Goal: Task Accomplishment & Management: Manage account settings

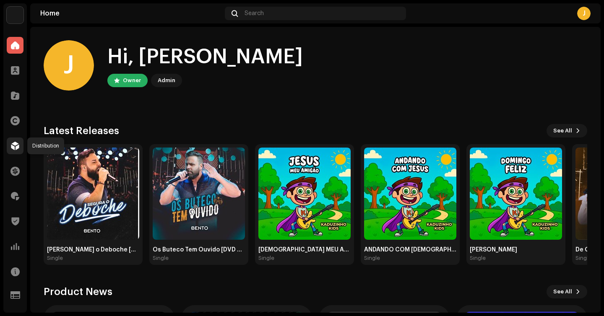
click at [18, 149] on span at bounding box center [15, 146] width 8 height 7
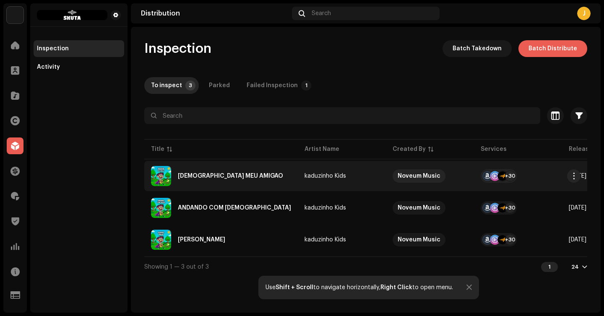
click at [194, 181] on div "[DEMOGRAPHIC_DATA] MEU AMIGÃO" at bounding box center [221, 176] width 140 height 20
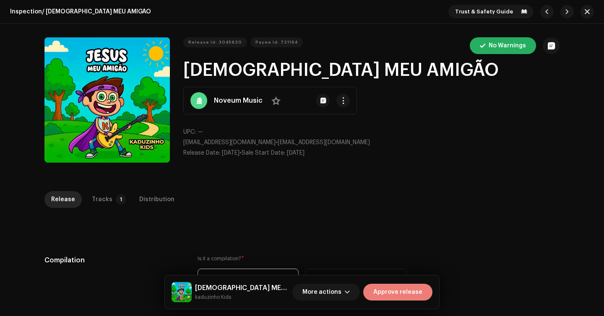
click at [417, 295] on span "Approve release" at bounding box center [397, 292] width 49 height 17
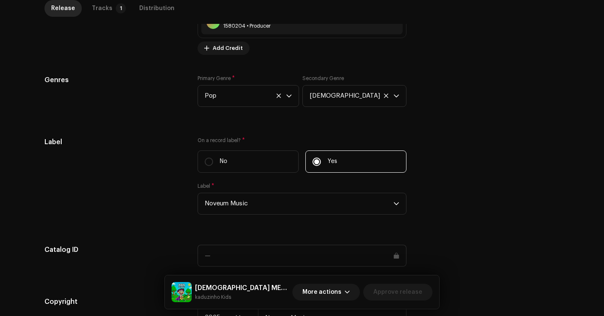
scroll to position [801, 0]
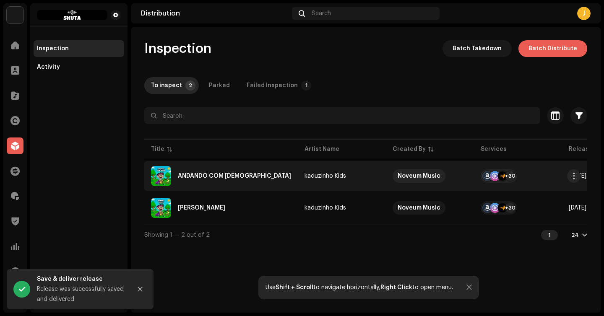
click at [298, 172] on td "kaduzinho Kids" at bounding box center [342, 176] width 88 height 30
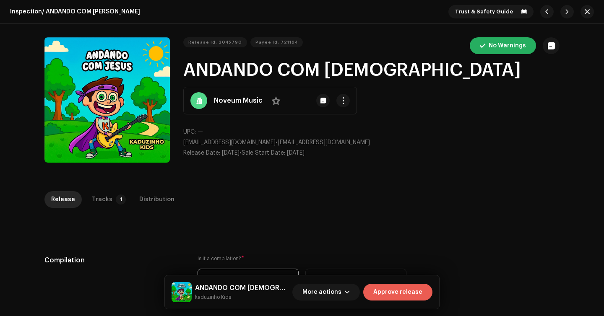
click at [397, 295] on span "Approve release" at bounding box center [397, 292] width 49 height 17
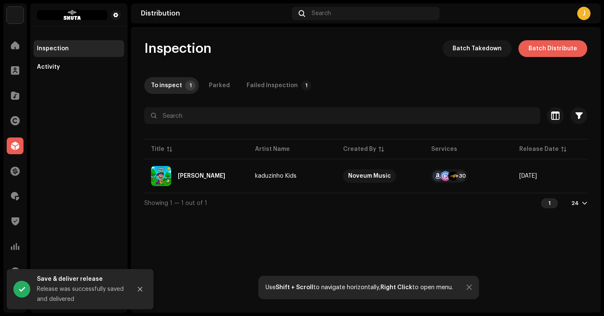
click at [243, 179] on td "[PERSON_NAME]" at bounding box center [196, 176] width 104 height 30
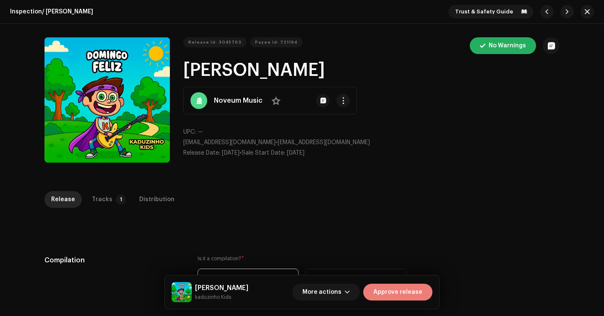
click at [398, 295] on span "Approve release" at bounding box center [397, 292] width 49 height 17
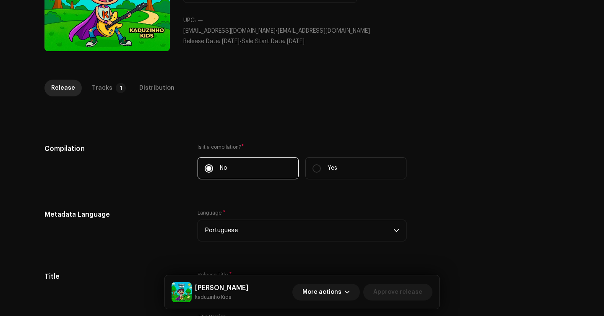
scroll to position [183, 0]
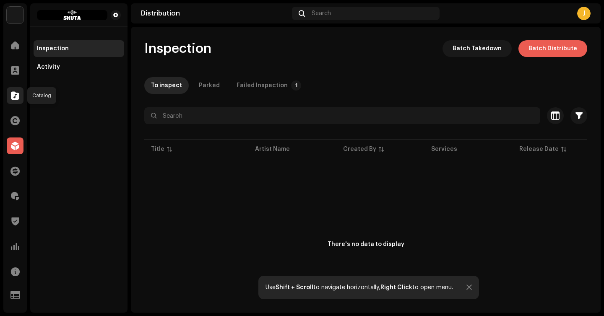
click at [14, 89] on div at bounding box center [15, 95] width 17 height 17
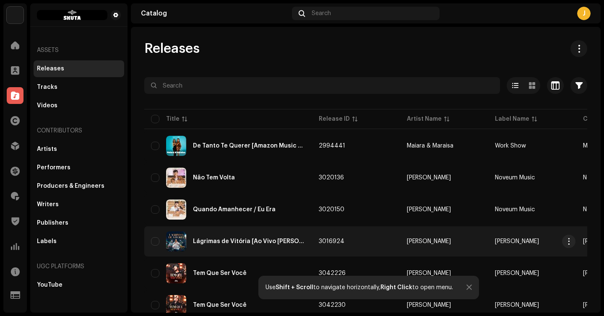
click at [264, 239] on div "Lágrimas de Vitória [Ao Vivo [PERSON_NAME][GEOGRAPHIC_DATA]]" at bounding box center [249, 242] width 112 height 6
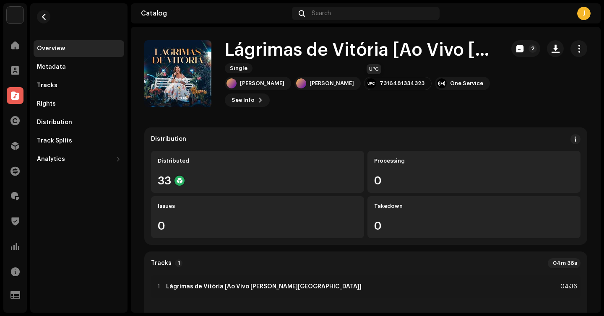
click at [386, 84] on div "7316481334323" at bounding box center [402, 83] width 45 height 7
copy div "7316481334323"
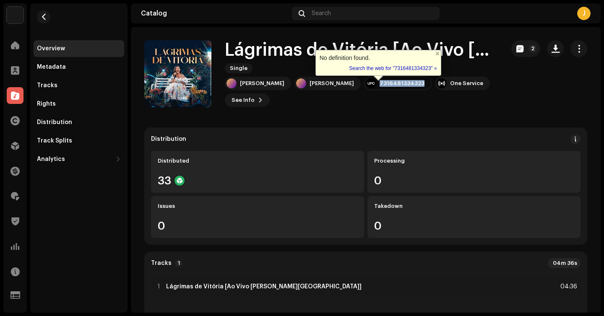
click at [386, 84] on div "7316481334323" at bounding box center [402, 83] width 45 height 7
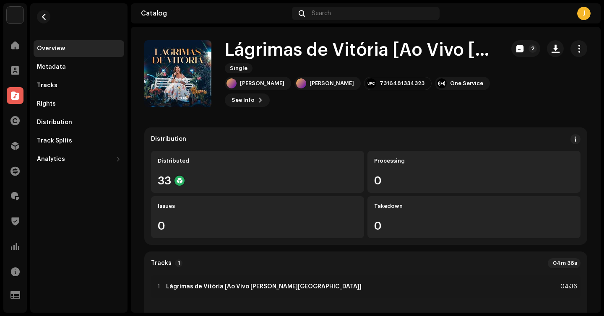
click at [386, 84] on div "7316481334323" at bounding box center [402, 83] width 45 height 7
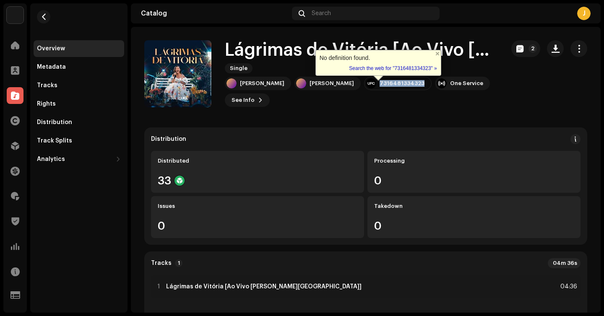
copy div "7316481334323"
click at [386, 84] on div "7316481334323" at bounding box center [402, 83] width 45 height 7
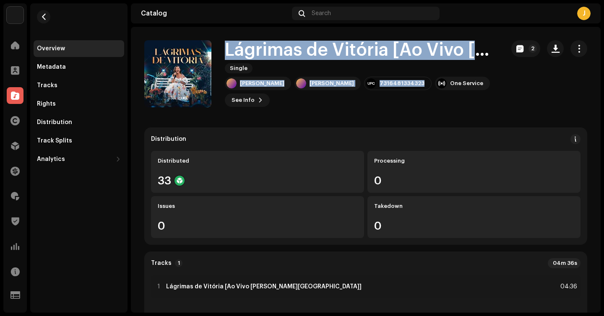
drag, startPoint x: 404, startPoint y: 86, endPoint x: 230, endPoint y: 52, distance: 177.9
click at [230, 52] on div "Lágrimas de Vitória [Ao Vivo [PERSON_NAME][GEOGRAPHIC_DATA]] Single [PERSON_NAM…" at bounding box center [361, 74] width 273 height 66
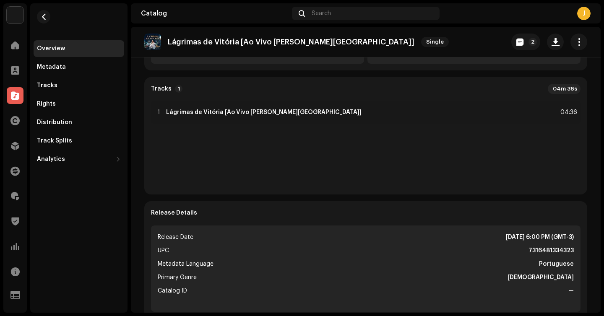
scroll to position [175, 0]
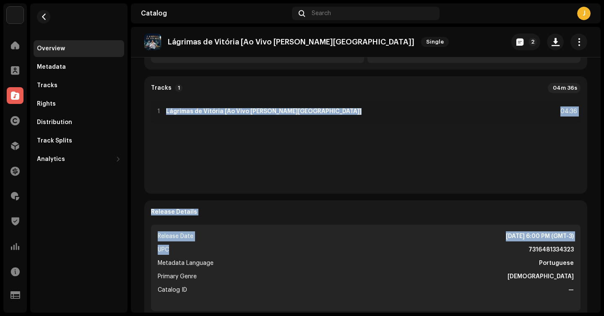
copy div "Lágrimas de Vitória [Ao Vivo [PERSON_NAME][GEOGRAPHIC_DATA]] 04:36 Release Deta…"
drag, startPoint x: 207, startPoint y: 255, endPoint x: 145, endPoint y: 117, distance: 151.0
click at [145, 117] on div "Distribution Distributed 33 Processing 0 Issues 0 Takedown 0 Tracks 1 04m 36s 1…" at bounding box center [365, 135] width 443 height 366
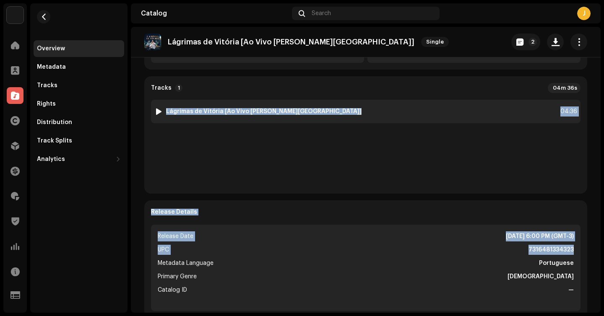
drag, startPoint x: 573, startPoint y: 252, endPoint x: 165, endPoint y: 112, distance: 431.3
click at [165, 112] on div "Distribution Distributed 33 Processing 0 Issues 0 Takedown 0 Tracks 1 04m 36s 1…" at bounding box center [365, 135] width 443 height 366
copy div "Lágrimas de Vitória [Ao Vivo [PERSON_NAME][GEOGRAPHIC_DATA]] 04:36 Release Deta…"
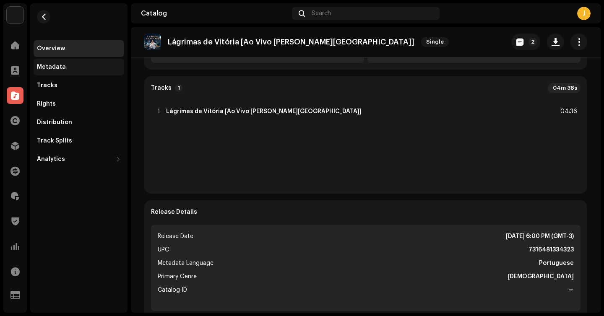
click at [78, 72] on div "Metadata" at bounding box center [79, 67] width 91 height 17
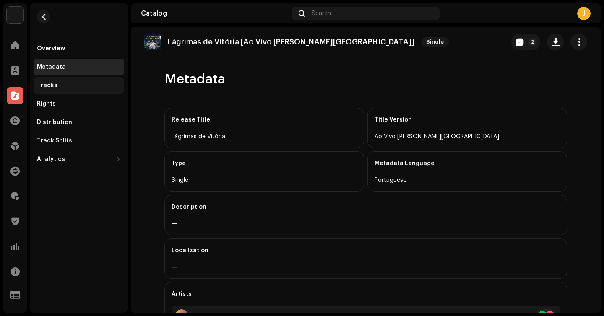
click at [79, 79] on div "Tracks" at bounding box center [79, 85] width 91 height 17
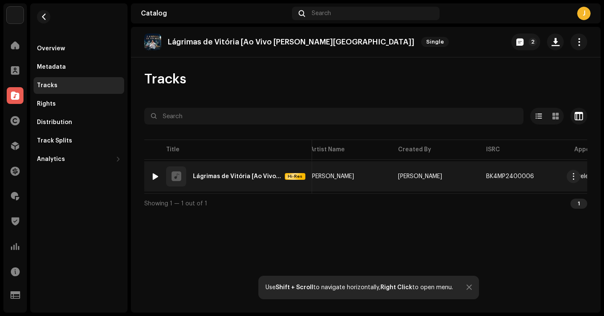
scroll to position [0, 97]
click at [540, 175] on span "button" at bounding box center [542, 176] width 5 height 7
